Goal: Task Accomplishment & Management: Manage account settings

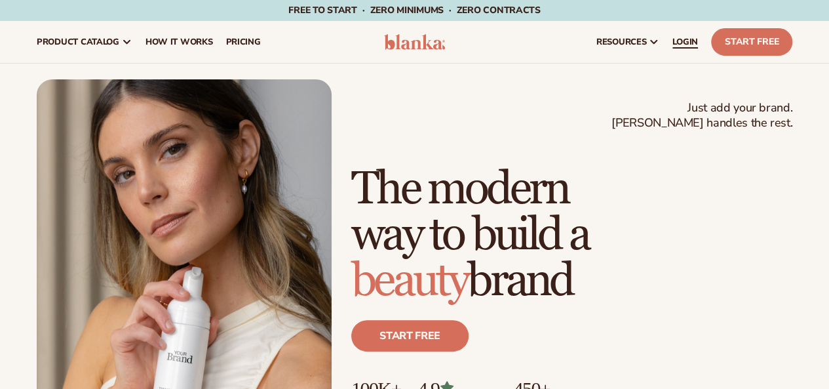
click at [688, 41] on span "LOGIN" at bounding box center [686, 42] width 26 height 10
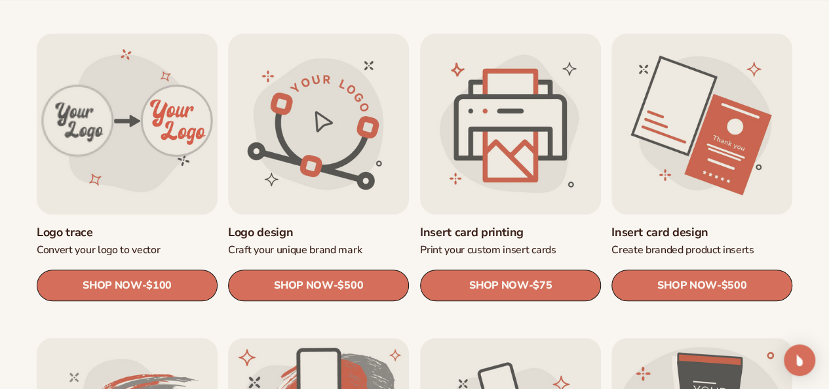
scroll to position [432, 0]
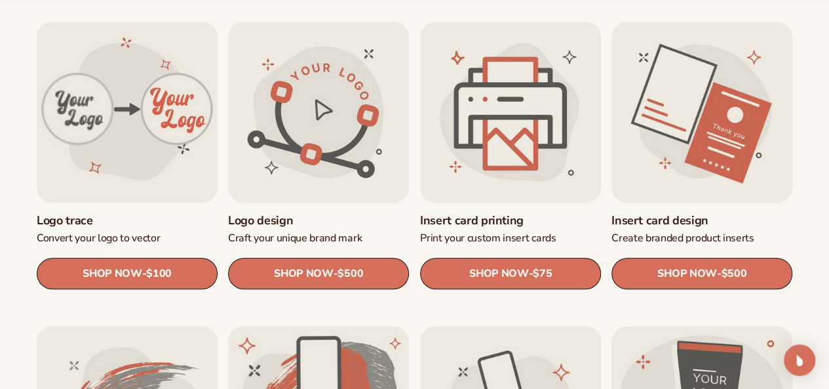
drag, startPoint x: 838, startPoint y: 44, endPoint x: 838, endPoint y: 92, distance: 47.9
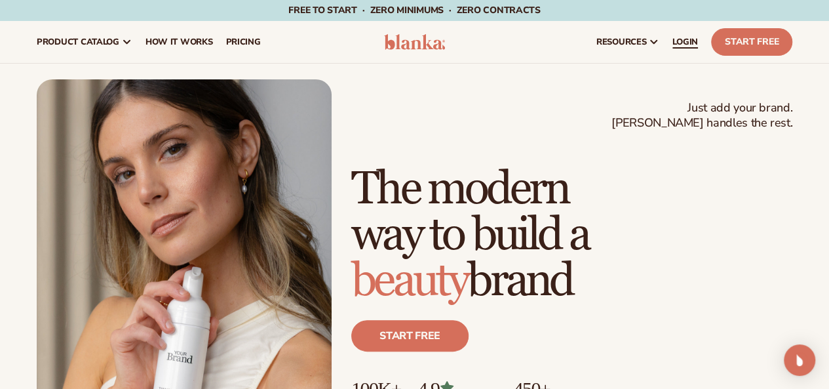
click at [684, 37] on span "LOGIN" at bounding box center [686, 42] width 26 height 10
